Goal: Task Accomplishment & Management: Manage account settings

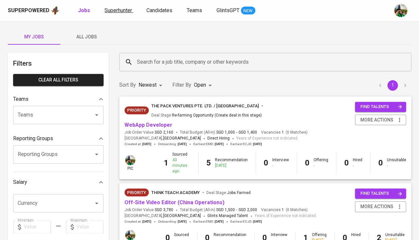
click at [122, 8] on span "Superhunter" at bounding box center [119, 10] width 28 height 6
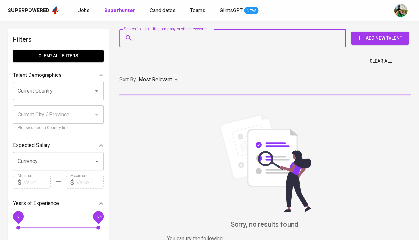
click at [160, 42] on input "Search for a job title, company or other keywords" at bounding box center [234, 38] width 198 height 12
paste input "[EMAIL_ADDRESS][DOMAIN_NAME]"
type input "[EMAIL_ADDRESS][DOMAIN_NAME]"
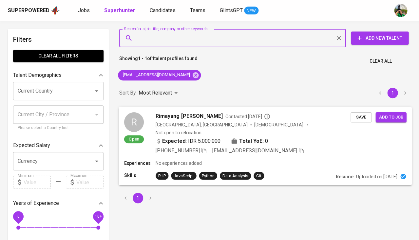
click at [355, 116] on span "Save" at bounding box center [361, 117] width 14 height 8
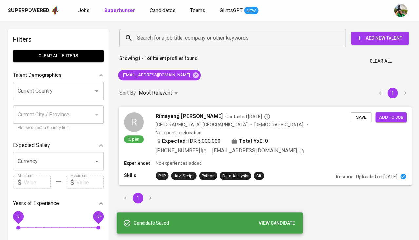
click at [166, 113] on span "Rimayang [PERSON_NAME]" at bounding box center [189, 116] width 67 height 8
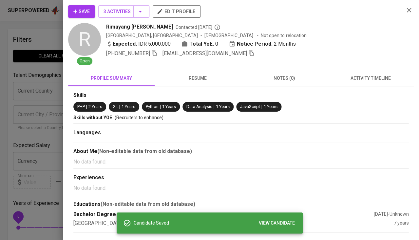
click at [362, 78] on span "activity timeline" at bounding box center [371, 78] width 79 height 8
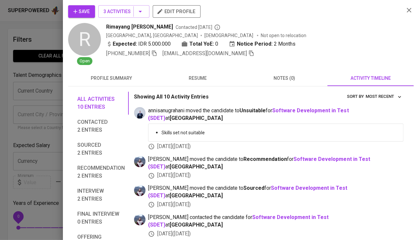
click at [88, 11] on span "Save" at bounding box center [81, 12] width 16 height 8
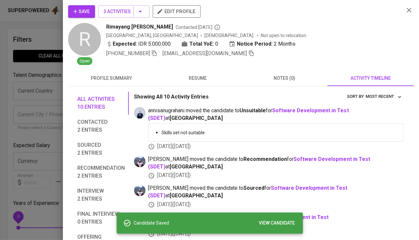
click at [21, 68] on div at bounding box center [209, 120] width 419 height 240
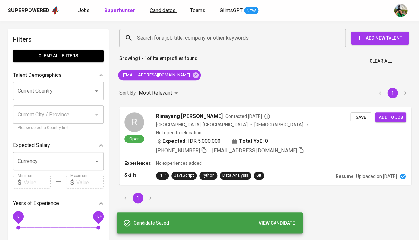
click at [166, 9] on span "Candidates" at bounding box center [163, 10] width 26 height 6
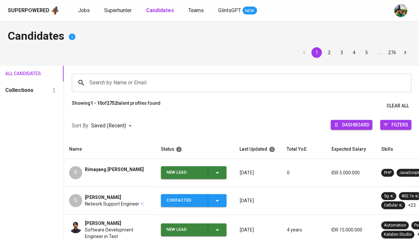
click at [219, 174] on icon "button" at bounding box center [217, 173] width 8 height 8
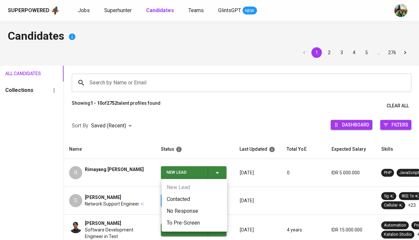
click at [190, 196] on li "Contacted" at bounding box center [195, 199] width 66 height 12
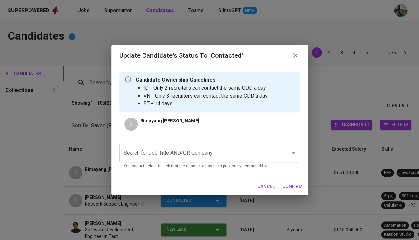
click at [184, 164] on p "You cannot select the job that the candidate has been previously contacted for." at bounding box center [210, 166] width 172 height 7
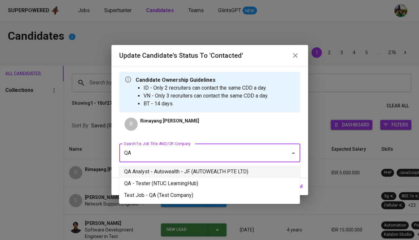
click at [199, 170] on li "QA Analyst - Autowealth - JF (AUTOWEALTH PTE LTD)" at bounding box center [209, 172] width 181 height 12
type input "QA"
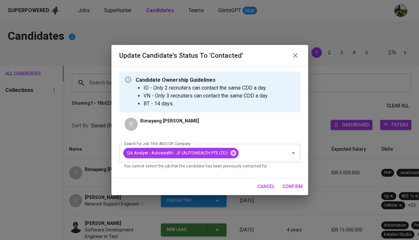
click at [291, 184] on span "confirm" at bounding box center [293, 186] width 20 height 8
